Goal: Transaction & Acquisition: Purchase product/service

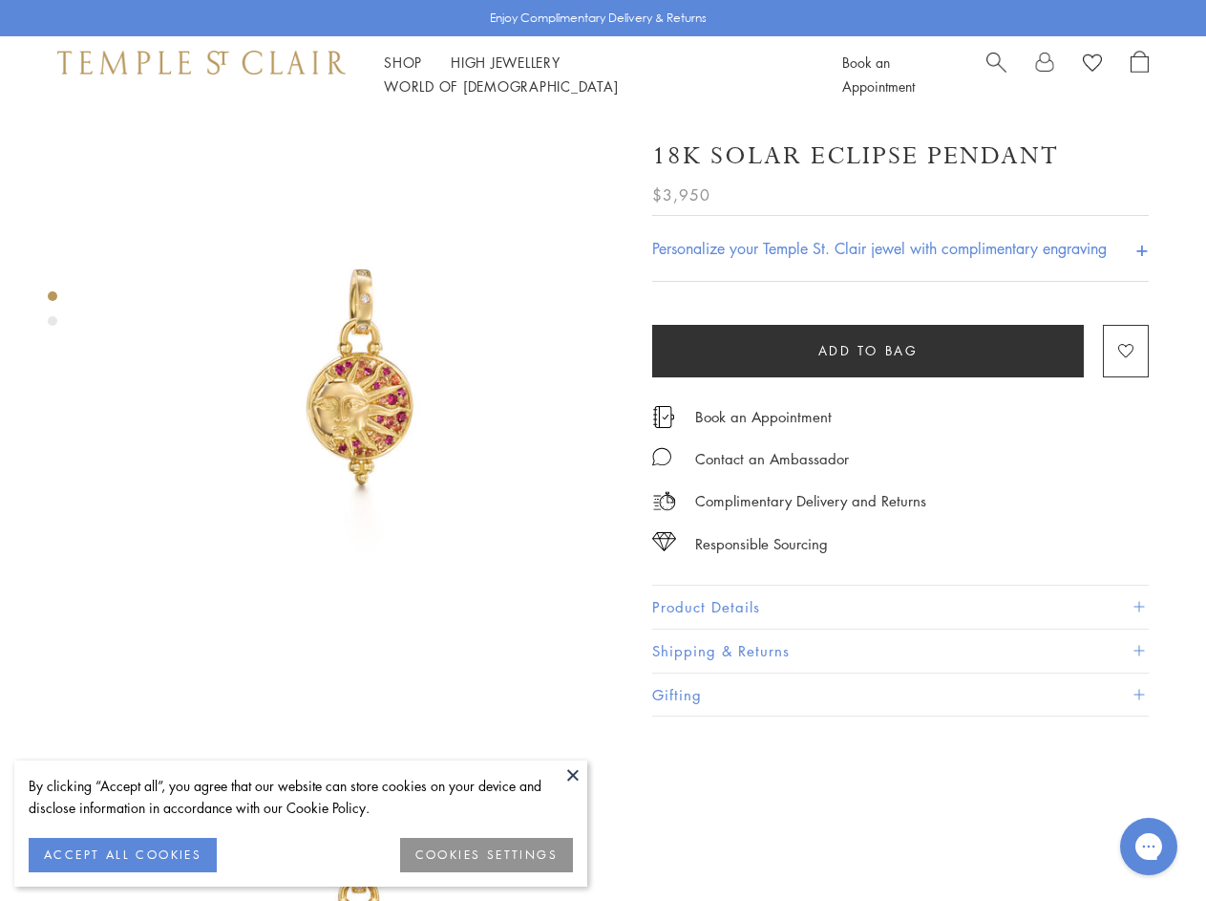
click at [603, 450] on img at bounding box center [360, 377] width 528 height 528
click at [573, 775] on button at bounding box center [573, 774] width 29 height 29
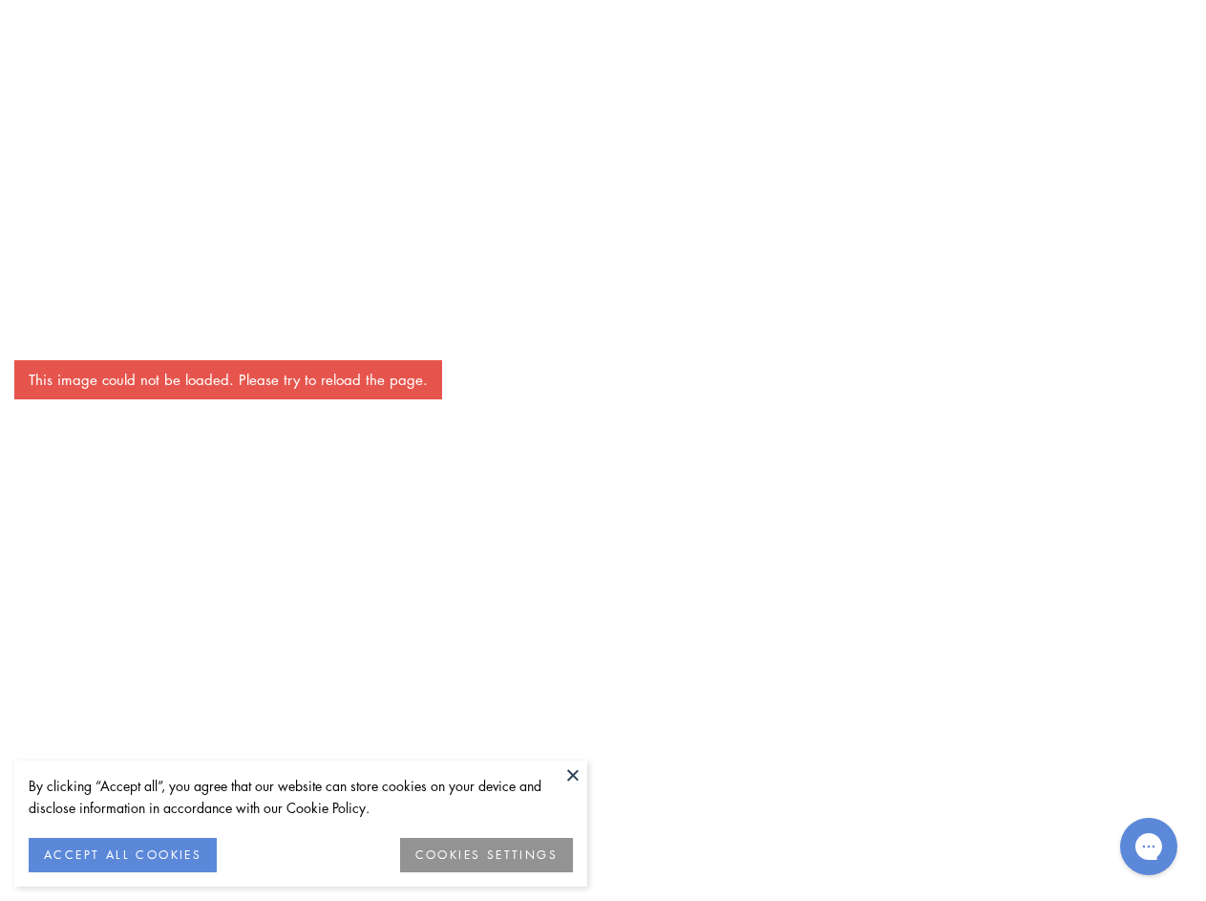
click at [122, 855] on button "ACCEPT ALL COOKIES" at bounding box center [123, 855] width 188 height 34
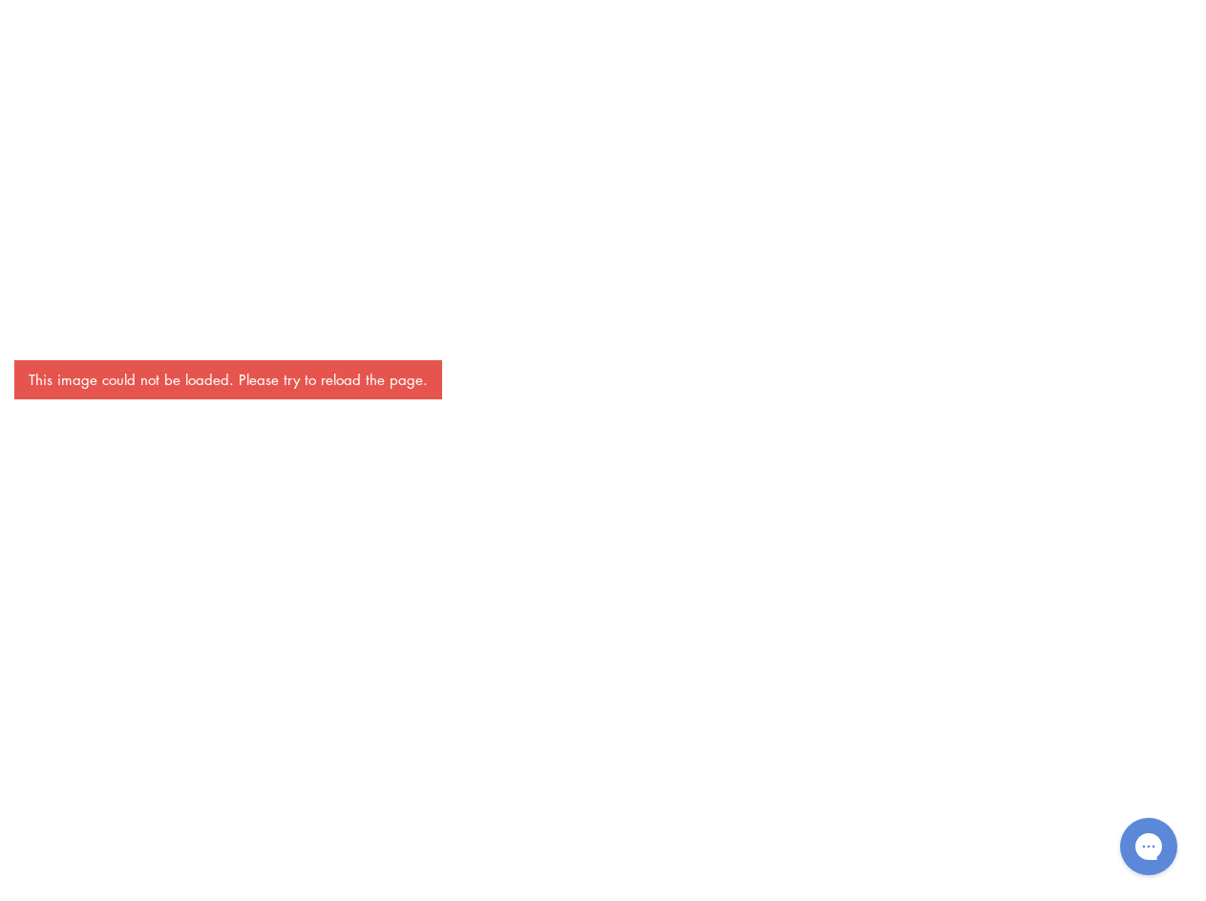
click at [487, 855] on div "This image could not be loaded. Please try to reload the page." at bounding box center [603, 450] width 1206 height 901
click at [403, 74] on div "This image could not be loaded. Please try to reload the page." at bounding box center [603, 450] width 1206 height 901
click at [656, 74] on div "This image could not be loaded. Please try to reload the page." at bounding box center [603, 450] width 1206 height 901
click at [603, 506] on div "This image could not be loaded. Please try to reload the page." at bounding box center [603, 450] width 1206 height 901
click at [53, 296] on div "This image could not be loaded. Please try to reload the page." at bounding box center [603, 450] width 1206 height 901
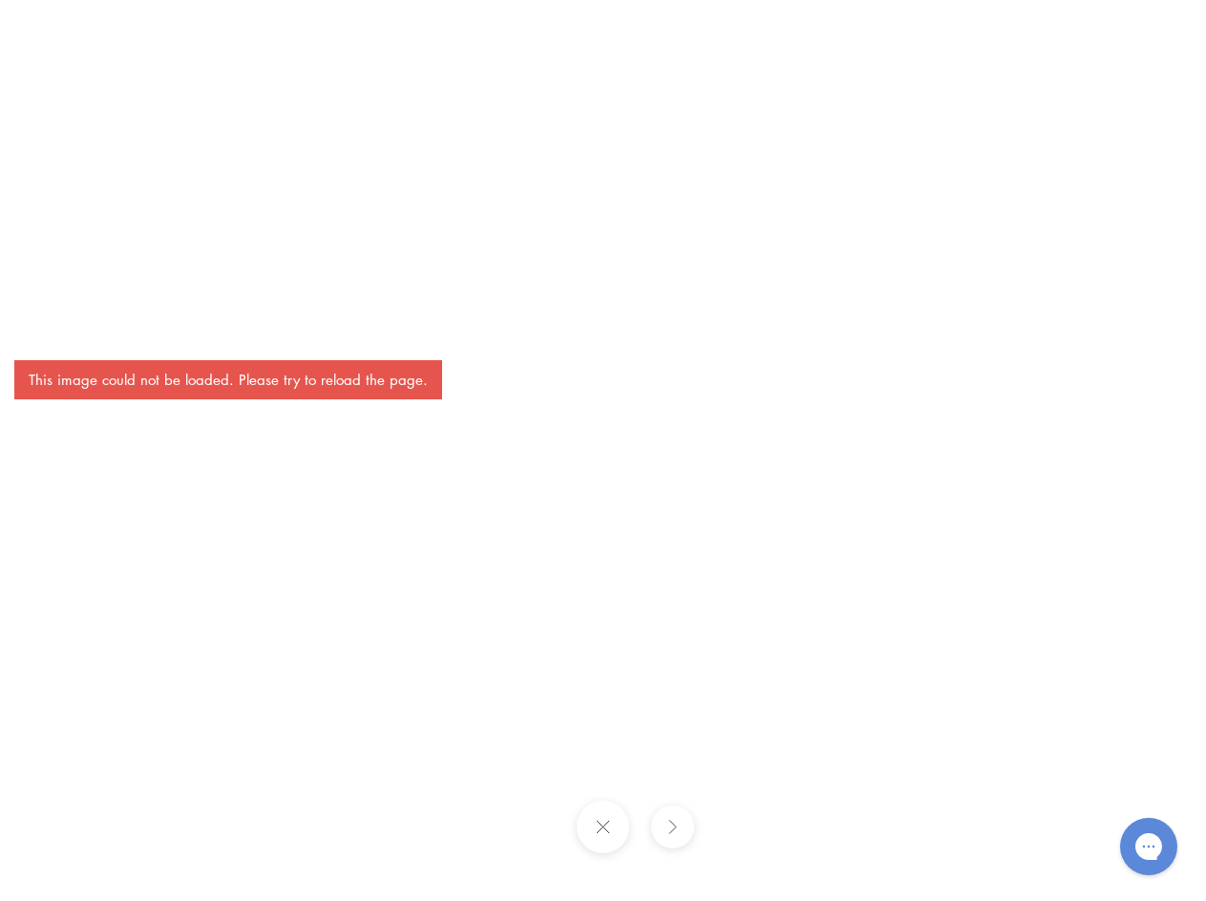
click at [53, 321] on div "This image could not be loaded. Please try to reload the page." at bounding box center [603, 450] width 1206 height 901
click at [901, 248] on div "This image could not be loaded. Please try to reload the page." at bounding box center [603, 450] width 1206 height 901
